Goal: Complete application form

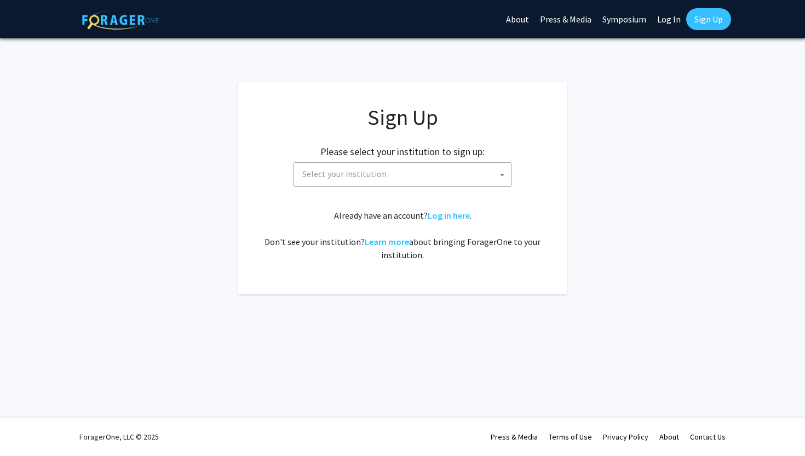
click at [485, 177] on span "Select your institution" at bounding box center [405, 174] width 214 height 22
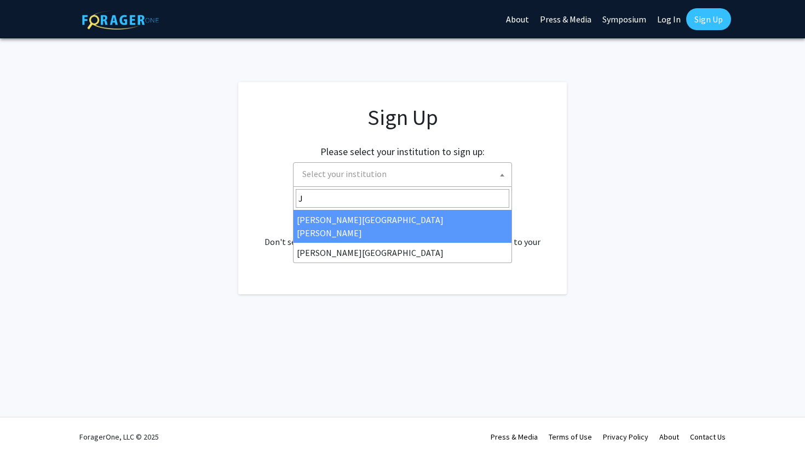
type input "J"
select select "1"
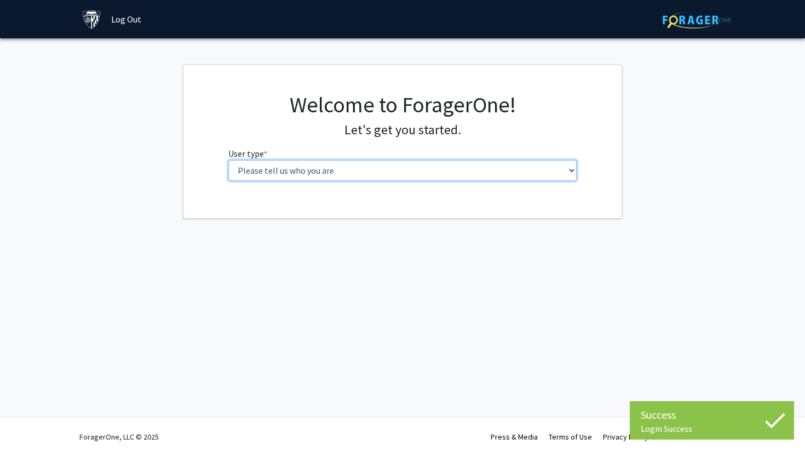
click at [441, 166] on select "Please tell us who you are Undergraduate Student Master's Student Doctoral Cand…" at bounding box center [402, 170] width 349 height 21
select select "2: masters"
click at [228, 160] on select "Please tell us who you are Undergraduate Student Master's Student Doctoral Cand…" at bounding box center [402, 170] width 349 height 21
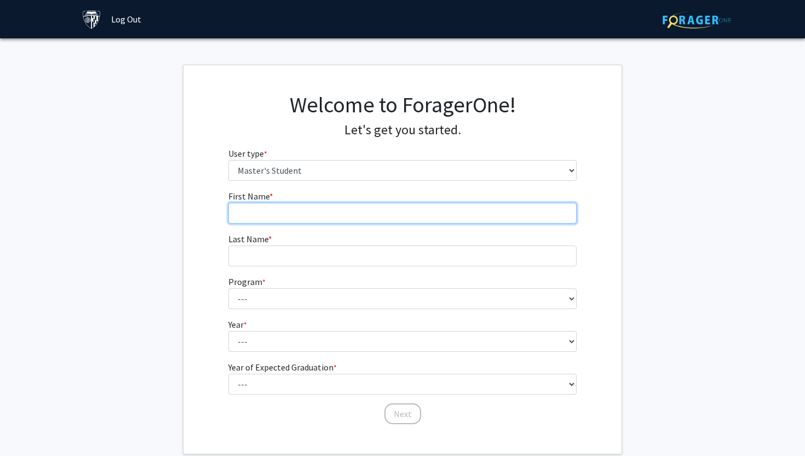
click at [420, 221] on input "First Name * required" at bounding box center [402, 213] width 349 height 21
type input "Jiacheng"
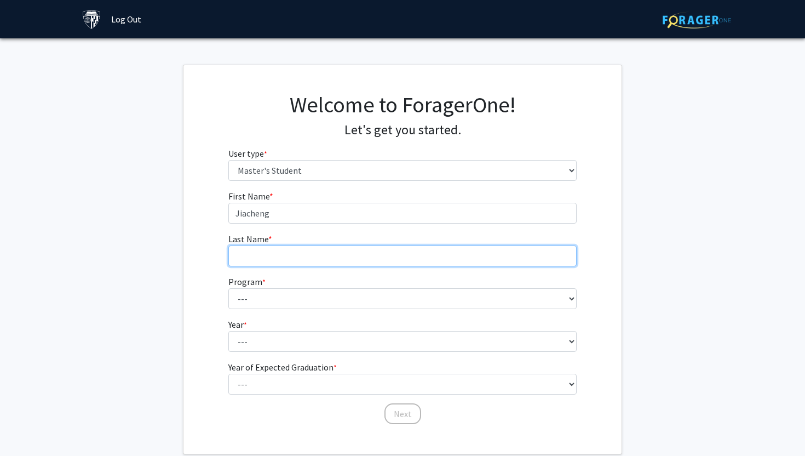
click at [361, 258] on input "Last Name * required" at bounding box center [402, 255] width 349 height 21
type input "y"
type input "[PERSON_NAME]"
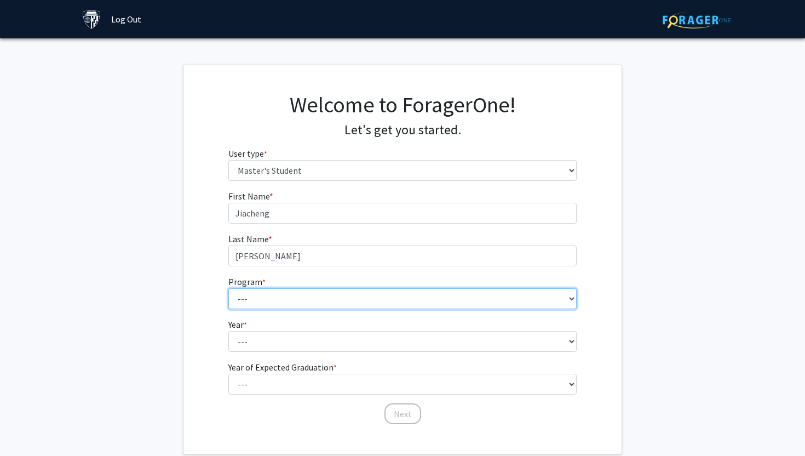
click at [311, 297] on select "--- Anatomy Education Applied and Computational Mathematics Applied Biomedical …" at bounding box center [402, 298] width 349 height 21
select select "114: 113"
click at [228, 288] on select "--- Anatomy Education Applied and Computational Mathematics Applied Biomedical …" at bounding box center [402, 298] width 349 height 21
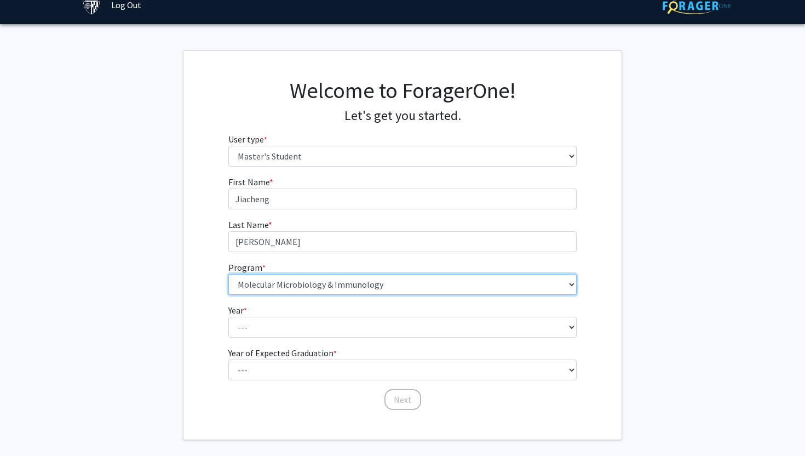
scroll to position [20, 0]
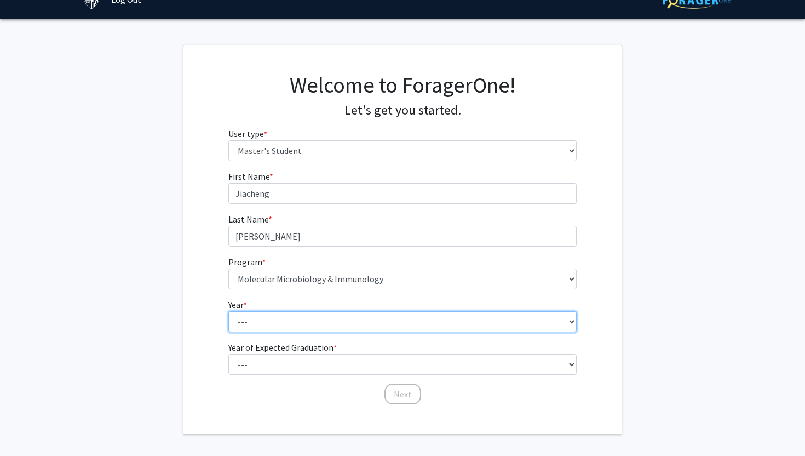
click at [292, 320] on select "--- First Year Second Year" at bounding box center [402, 321] width 349 height 21
select select "1: first_year"
click at [228, 311] on select "--- First Year Second Year" at bounding box center [402, 321] width 349 height 21
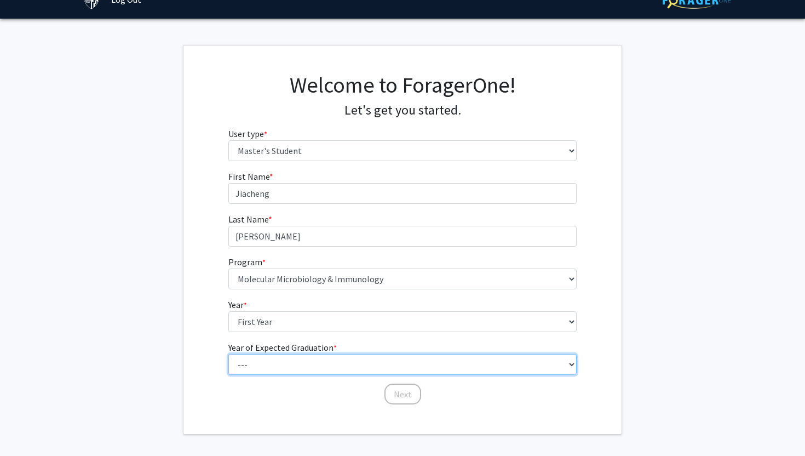
click at [336, 365] on select "--- 2025 2026 2027 2028 2029 2030 2031 2032 2033 2034" at bounding box center [402, 364] width 349 height 21
select select "3: 2027"
click at [228, 354] on select "--- 2025 2026 2027 2028 2029 2030 2031 2032 2033 2034" at bounding box center [402, 364] width 349 height 21
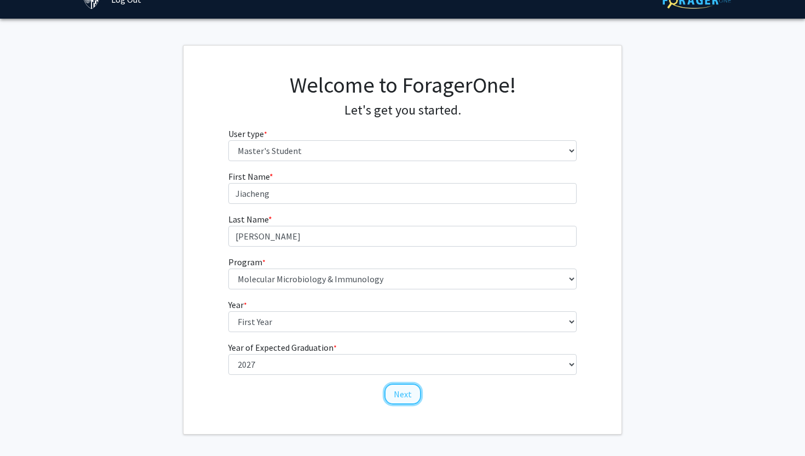
click at [410, 397] on button "Next" at bounding box center [402, 393] width 37 height 21
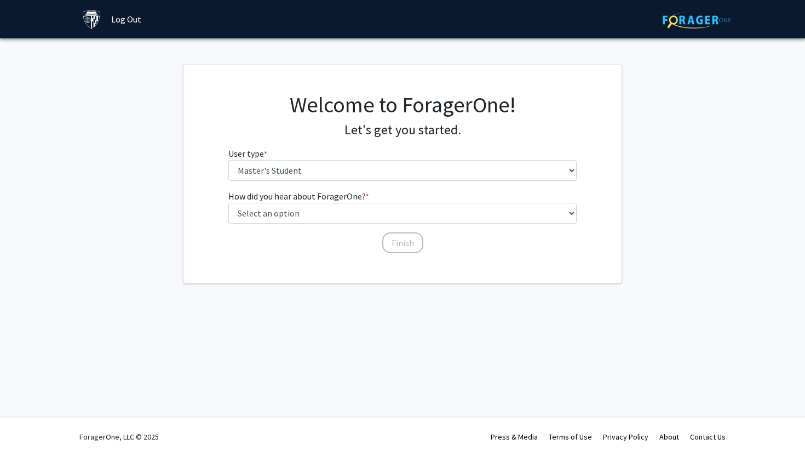
scroll to position [0, 0]
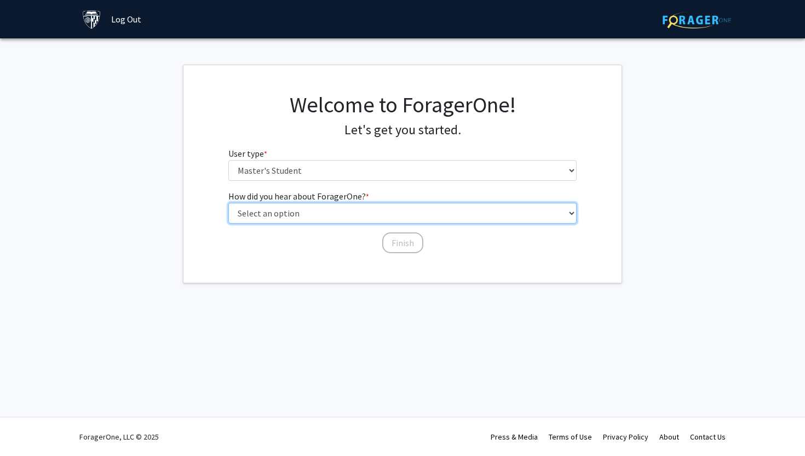
click at [362, 211] on select "Select an option Peer/student recommendation Faculty/staff recommendation Unive…" at bounding box center [402, 213] width 349 height 21
select select "2: faculty_recommendation"
click at [228, 203] on select "Select an option Peer/student recommendation Faculty/staff recommendation Unive…" at bounding box center [402, 213] width 349 height 21
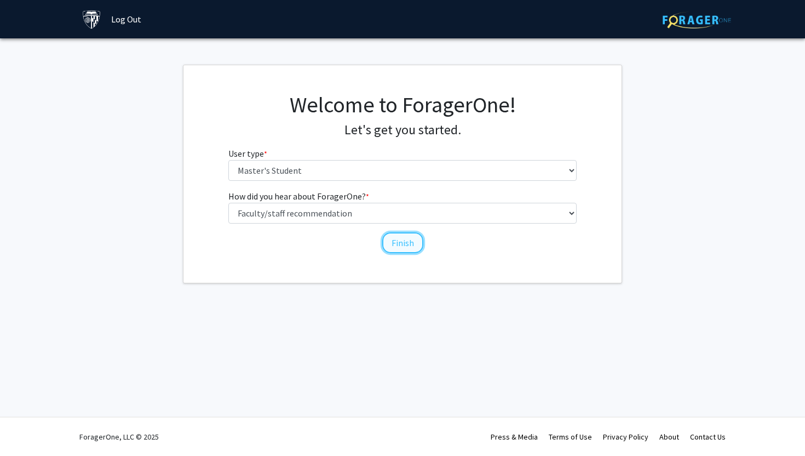
click at [413, 239] on button "Finish" at bounding box center [402, 242] width 41 height 21
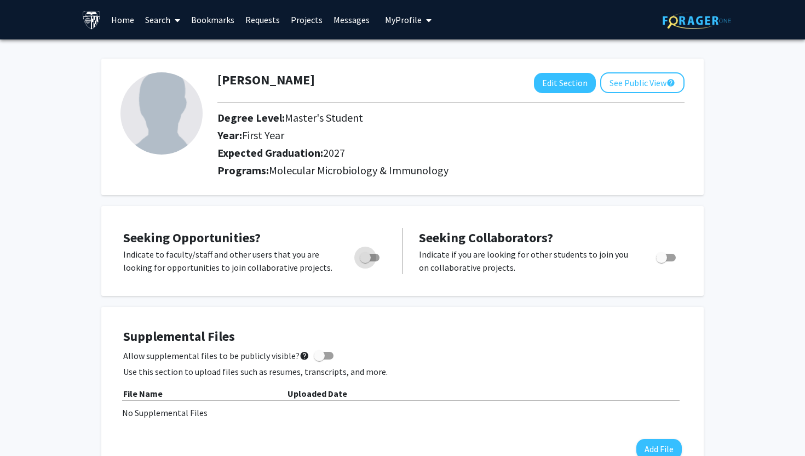
click at [370, 258] on span "Toggle" at bounding box center [365, 257] width 11 height 11
click at [365, 261] on input "Are you actively seeking opportunities?" at bounding box center [365, 261] width 1 height 1
checkbox input "true"
